Goal: Information Seeking & Learning: Learn about a topic

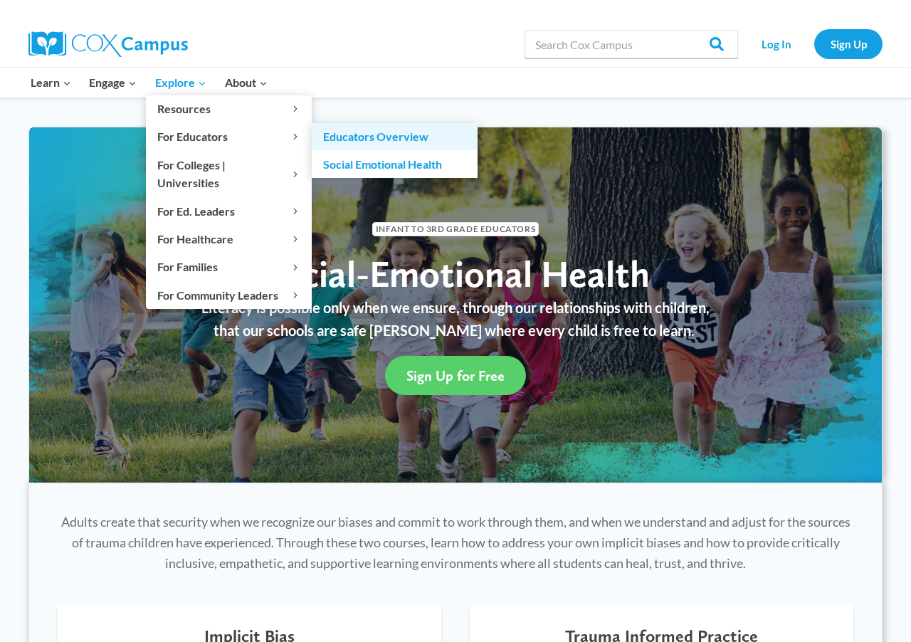
click at [362, 135] on link "Educators Overview" at bounding box center [395, 136] width 166 height 27
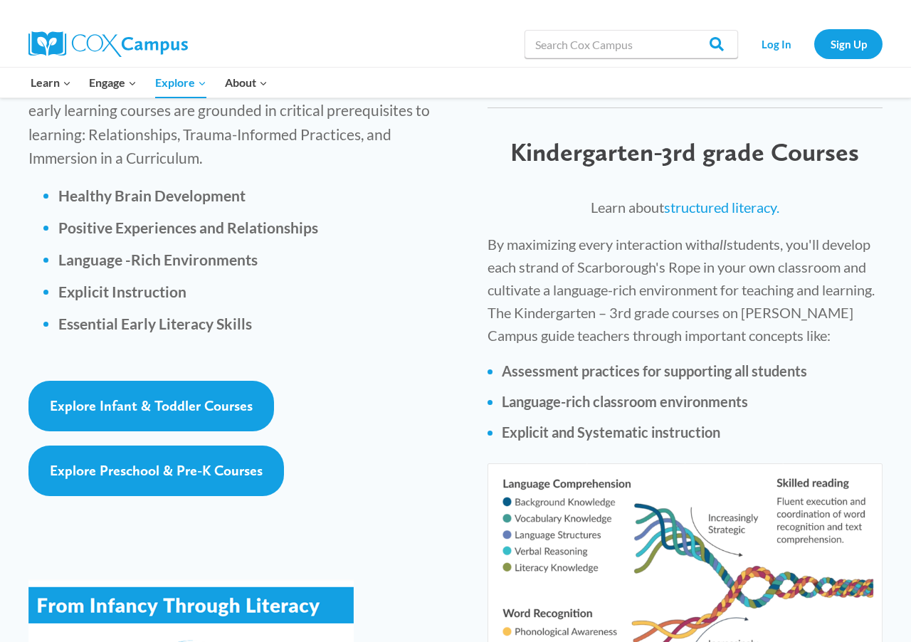
scroll to position [2065, 0]
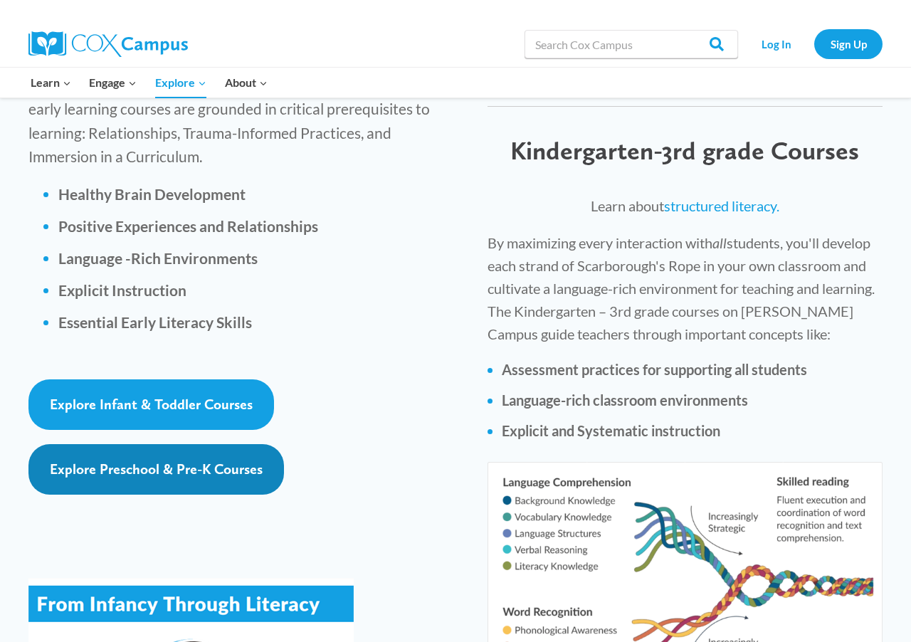
click at [199, 444] on link "Explore Preschool & Pre-K Courses" at bounding box center [156, 469] width 256 height 51
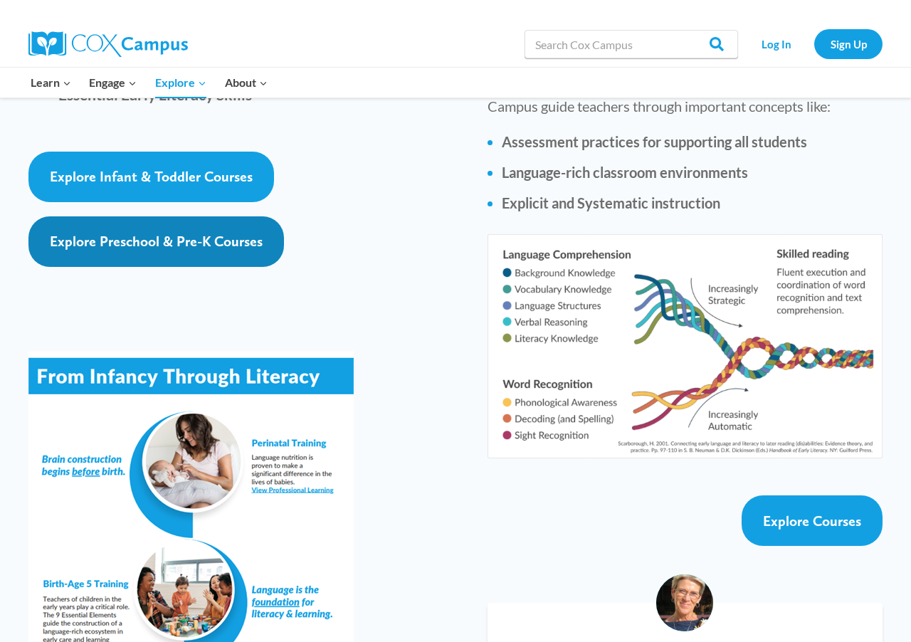
scroll to position [2296, 0]
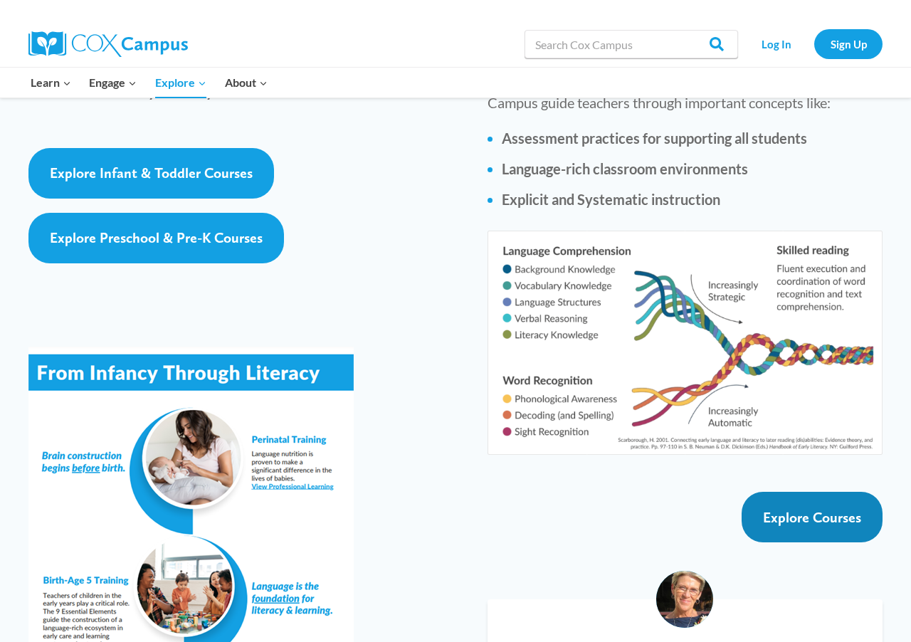
click at [789, 509] on link "Explore Courses" at bounding box center [812, 517] width 141 height 51
